Goal: Transaction & Acquisition: Purchase product/service

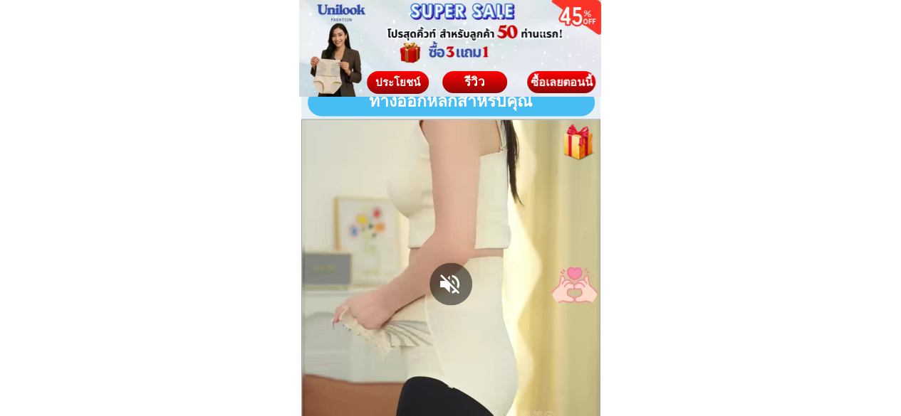
scroll to position [1353, 0]
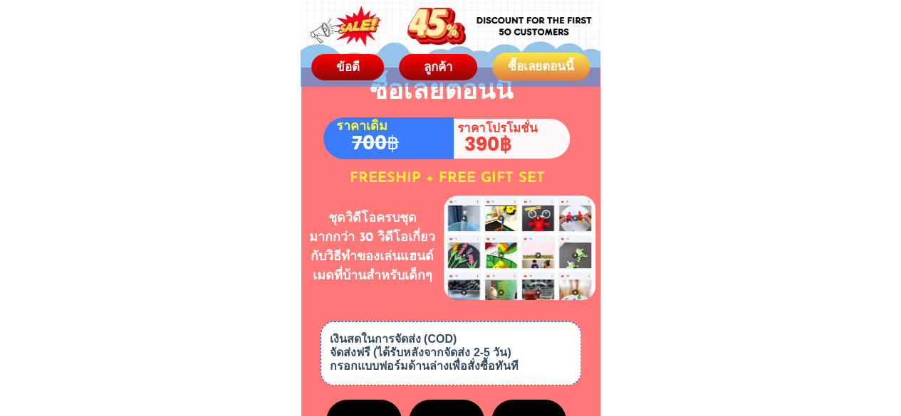
scroll to position [7831, 0]
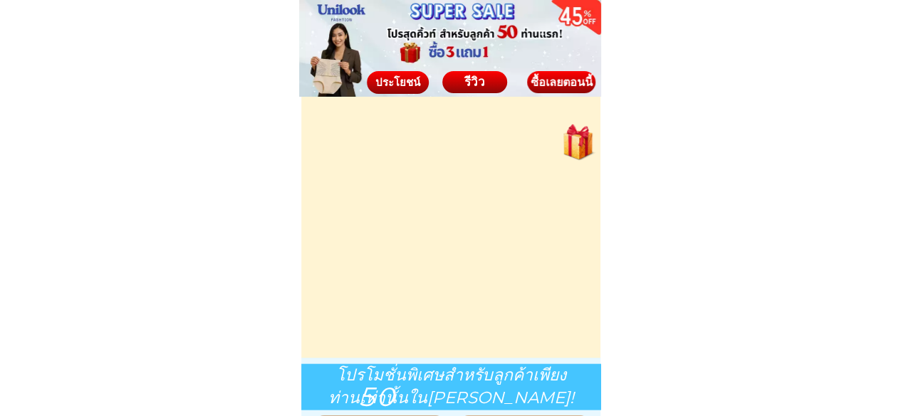
scroll to position [6835, 0]
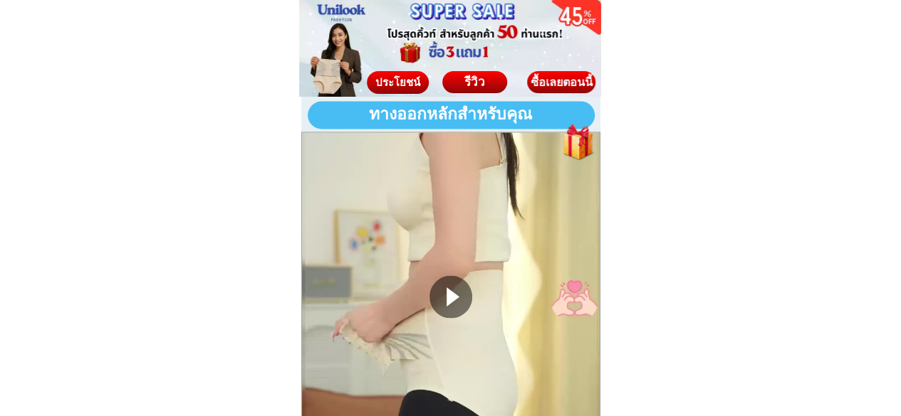
scroll to position [1353, 0]
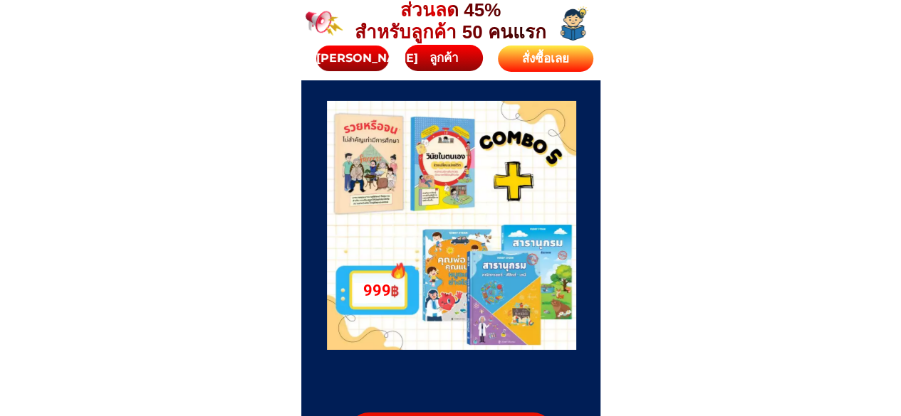
scroll to position [5071, 0]
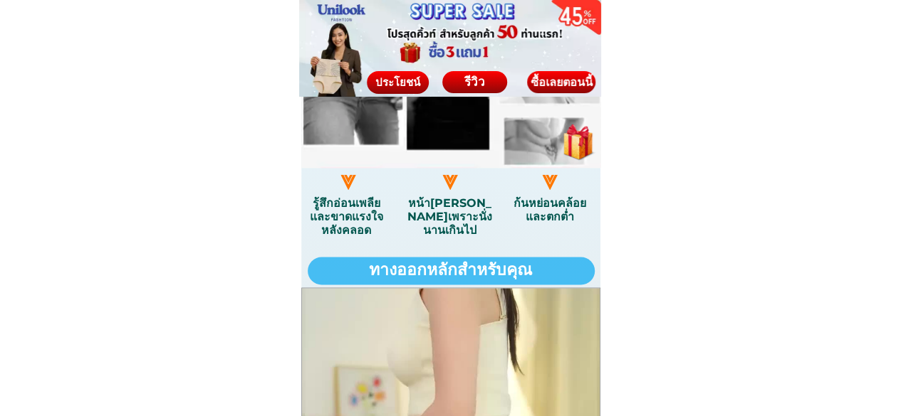
scroll to position [1210, 0]
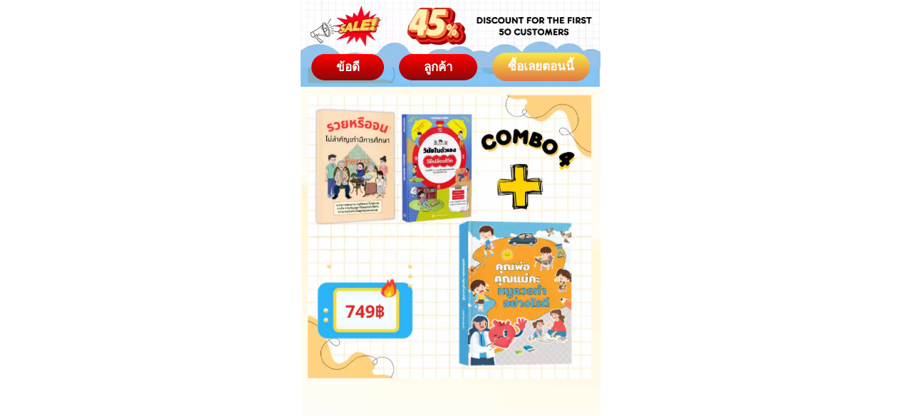
scroll to position [7404, 0]
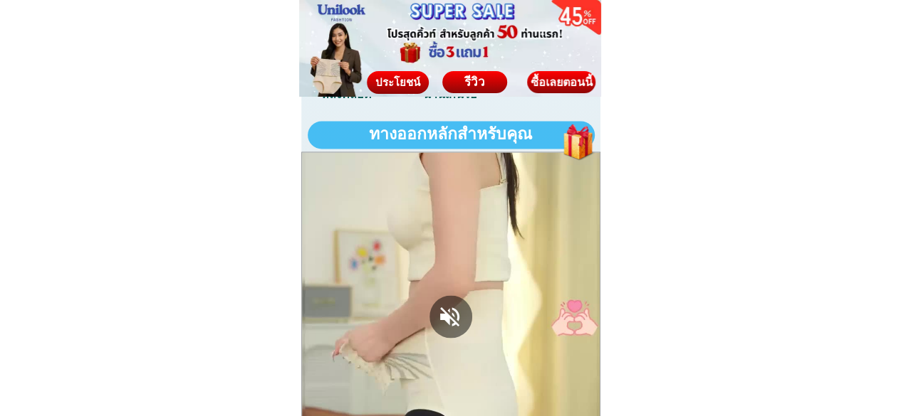
scroll to position [1353, 0]
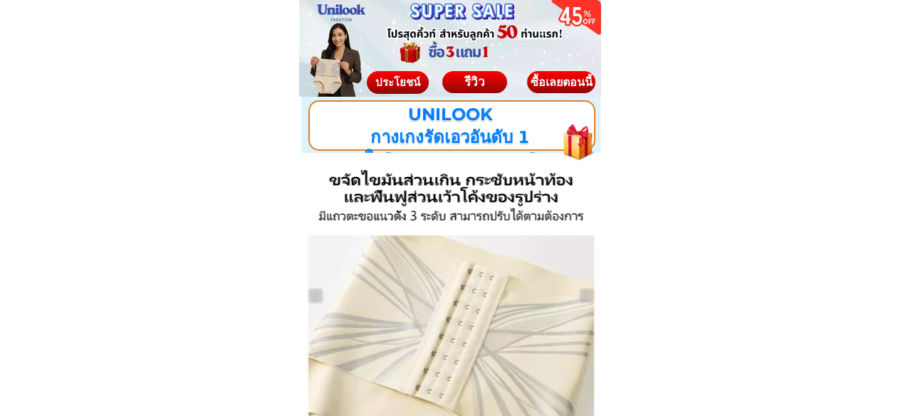
scroll to position [6835, 0]
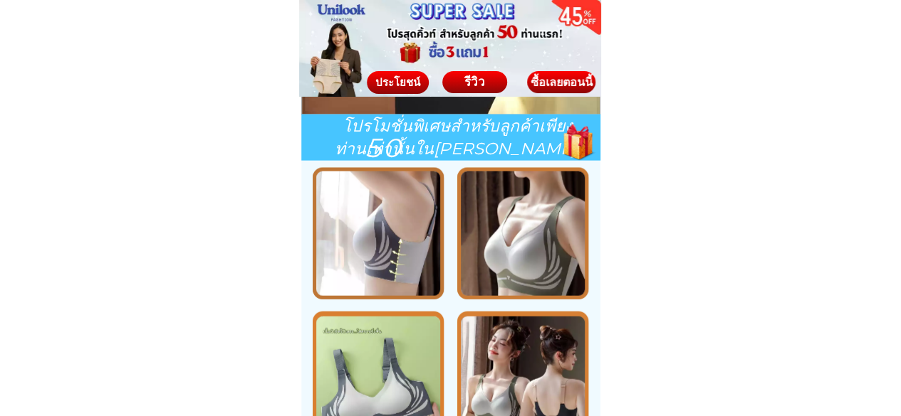
scroll to position [1343, 0]
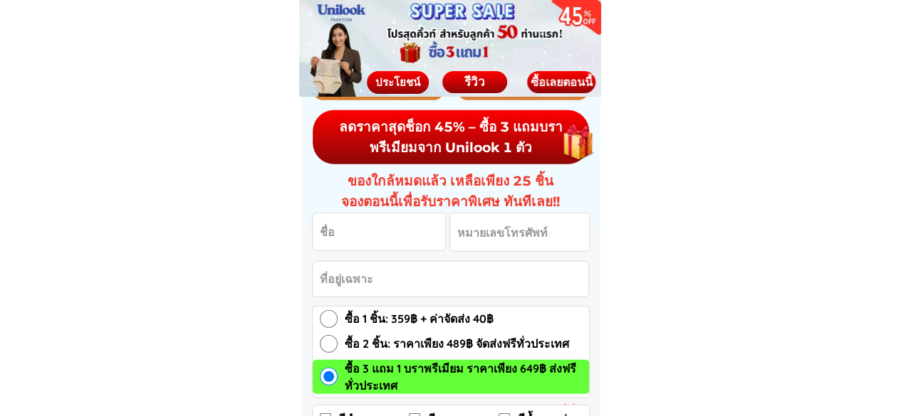
scroll to position [1983, 0]
